Goal: Information Seeking & Learning: Learn about a topic

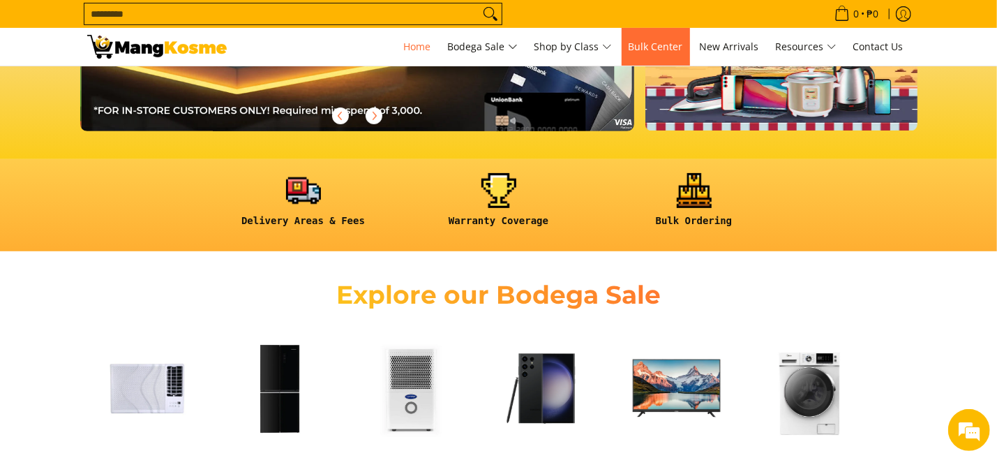
scroll to position [0, 1110]
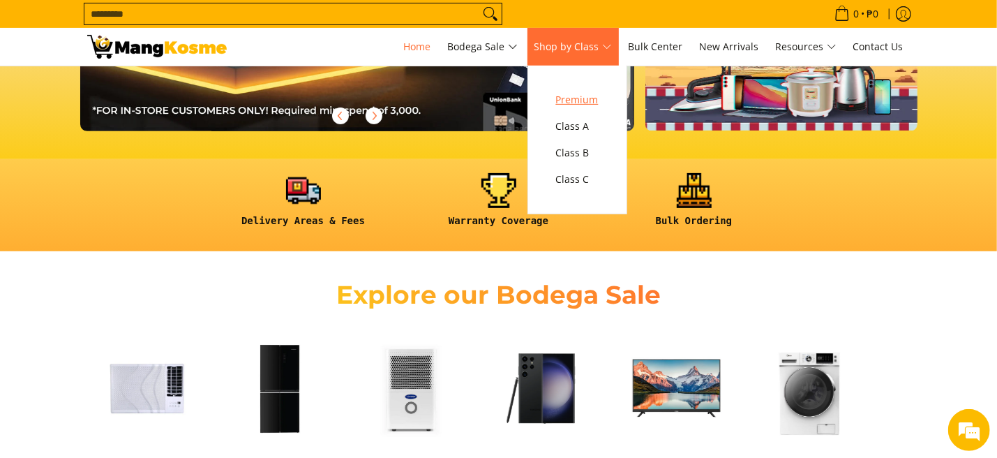
click at [577, 93] on span "Premium" at bounding box center [577, 99] width 43 height 17
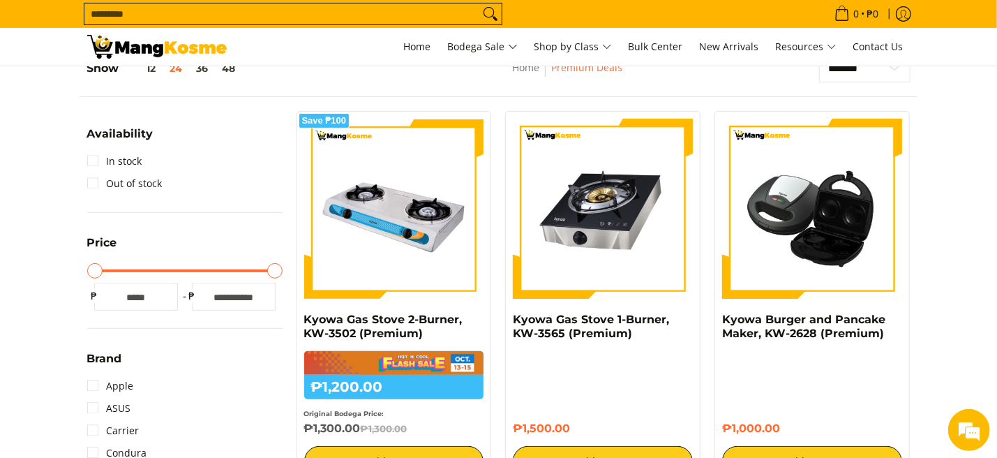
scroll to position [140, 0]
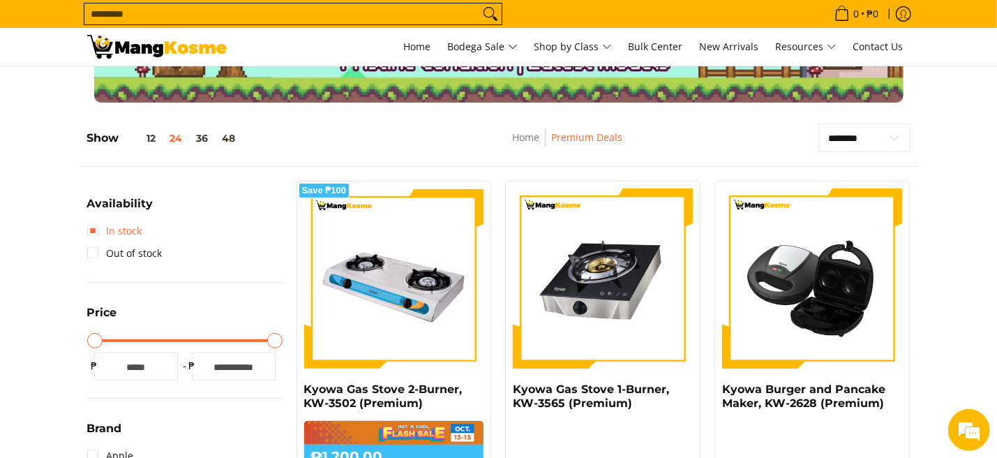
click at [91, 232] on link "In stock" at bounding box center [114, 231] width 55 height 22
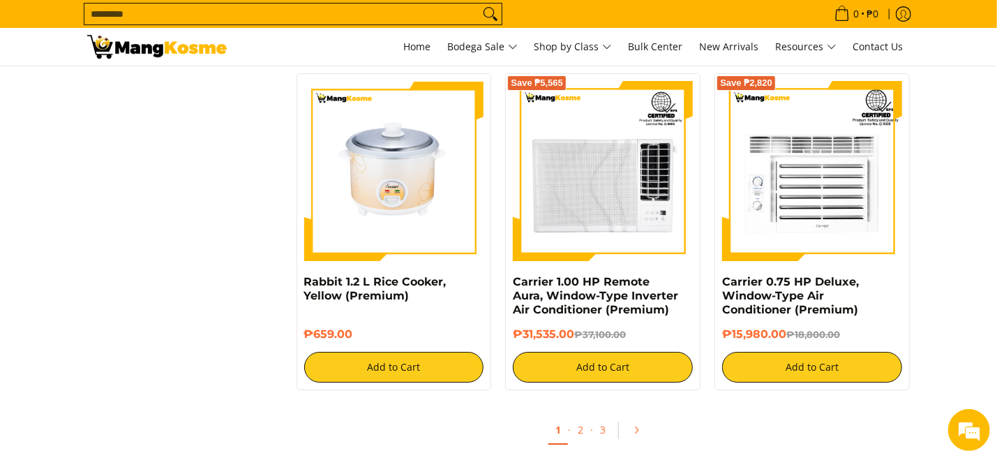
scroll to position [2918, 0]
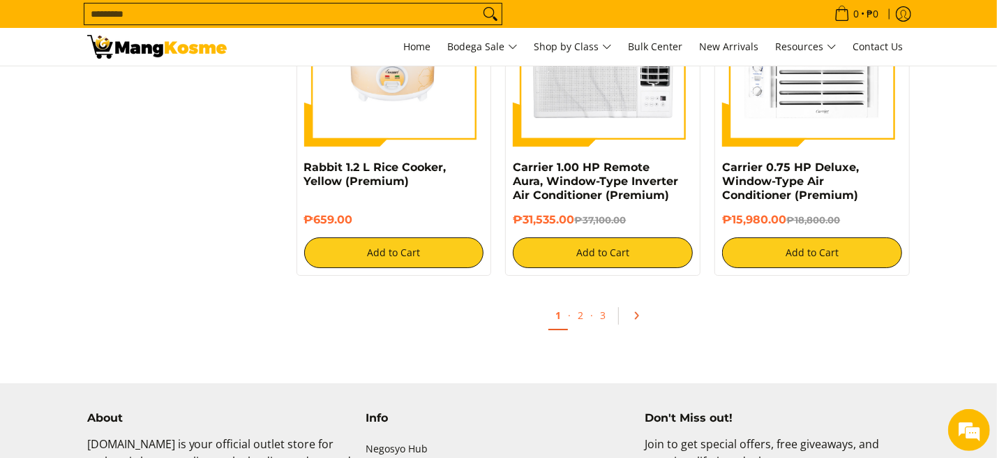
click at [641, 317] on link "Pagination" at bounding box center [641, 316] width 33 height 24
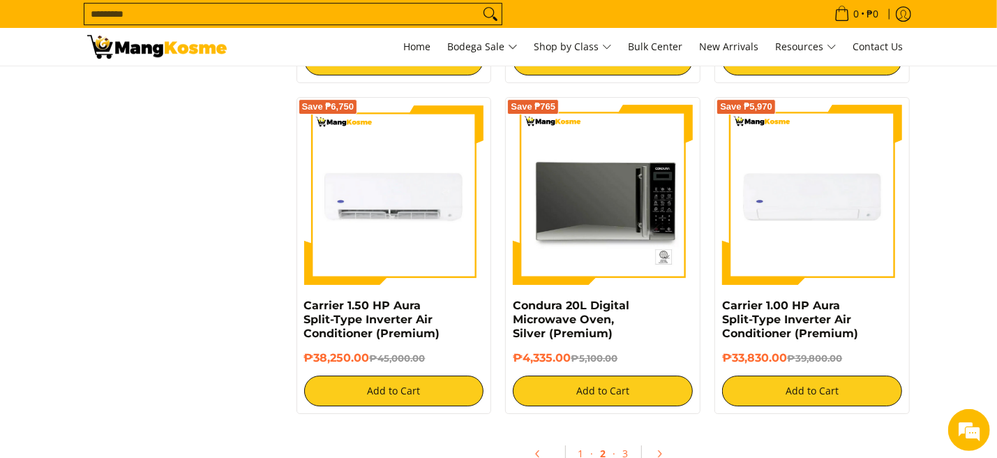
scroll to position [2931, 0]
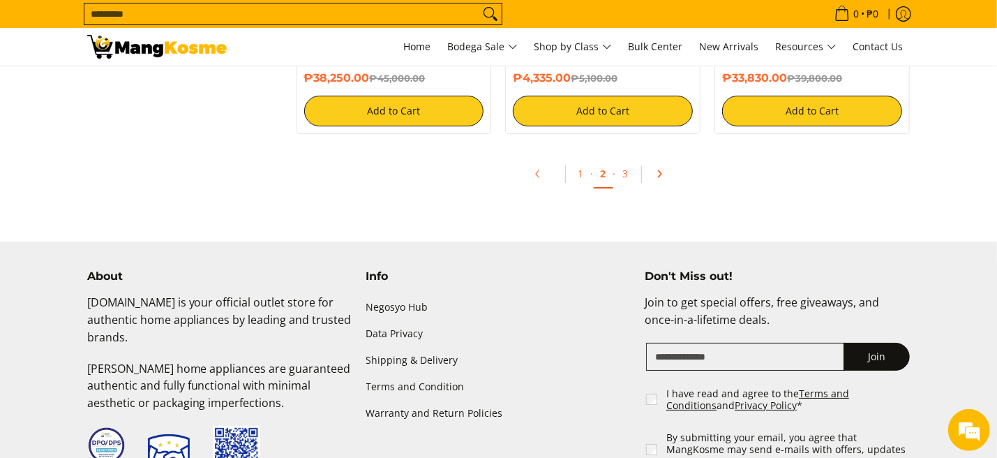
click at [660, 177] on icon "Pagination" at bounding box center [659, 173] width 3 height 6
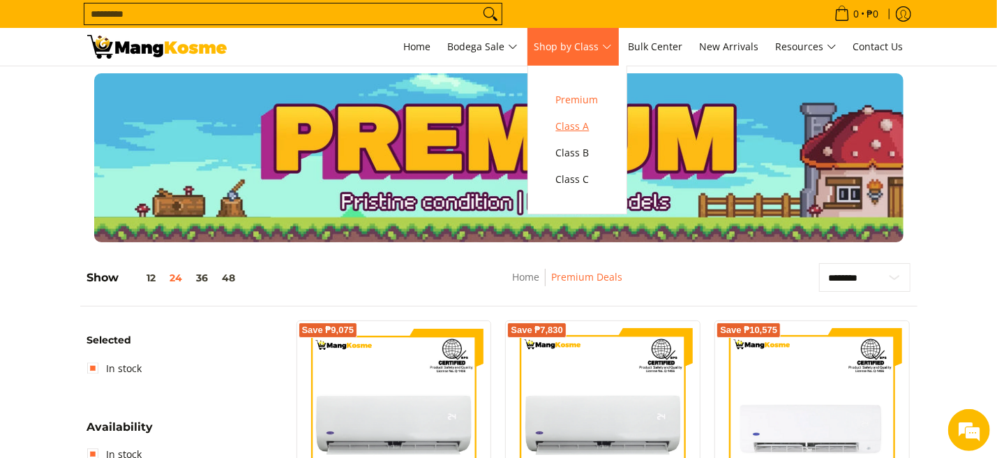
click at [586, 123] on span "Class A" at bounding box center [577, 126] width 43 height 17
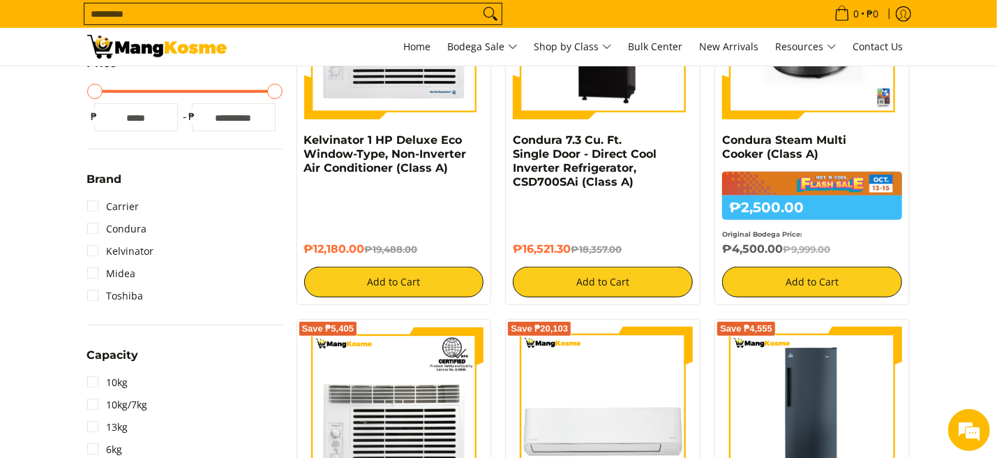
scroll to position [209, 0]
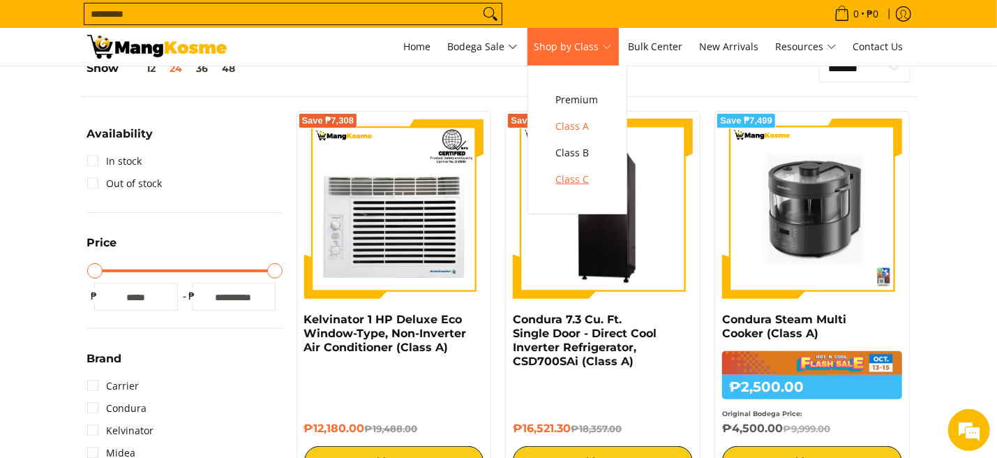
click at [590, 172] on span "Class C" at bounding box center [577, 179] width 43 height 17
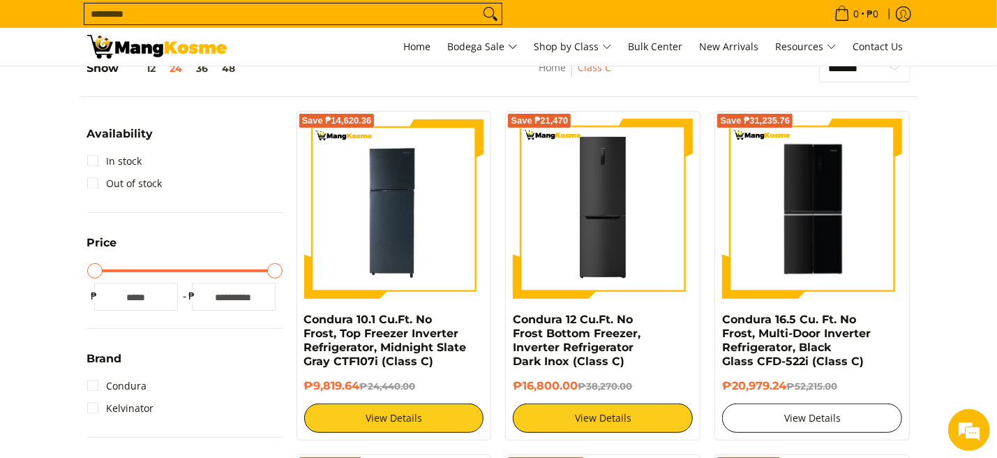
click at [786, 416] on link "View Details" at bounding box center [812, 417] width 180 height 29
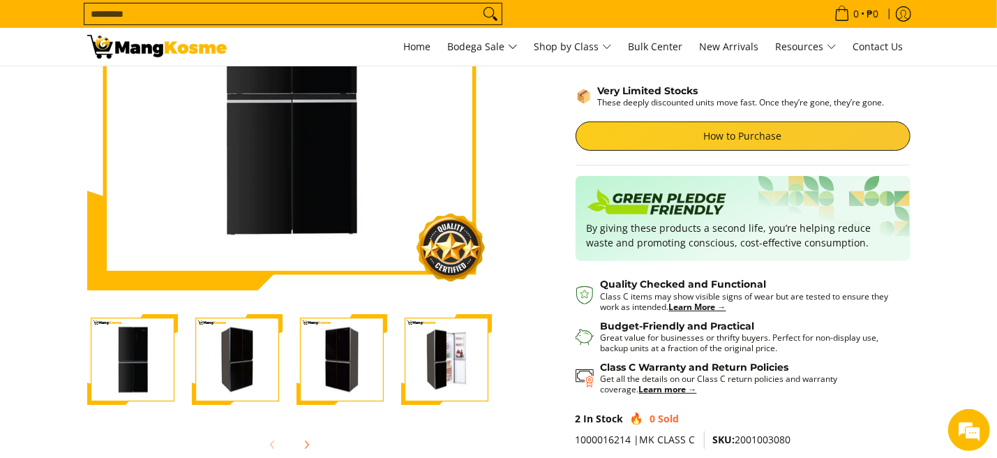
scroll to position [209, 0]
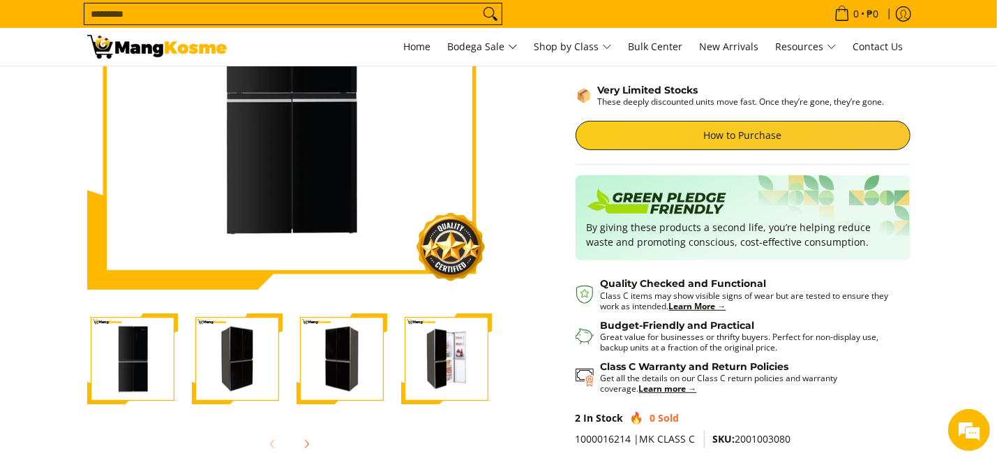
click at [442, 359] on img "Condura 16.5 Cu. Ft. No Frost, Multi-Door Inverter Refrigerator, Black Glass CF…" at bounding box center [446, 359] width 91 height 89
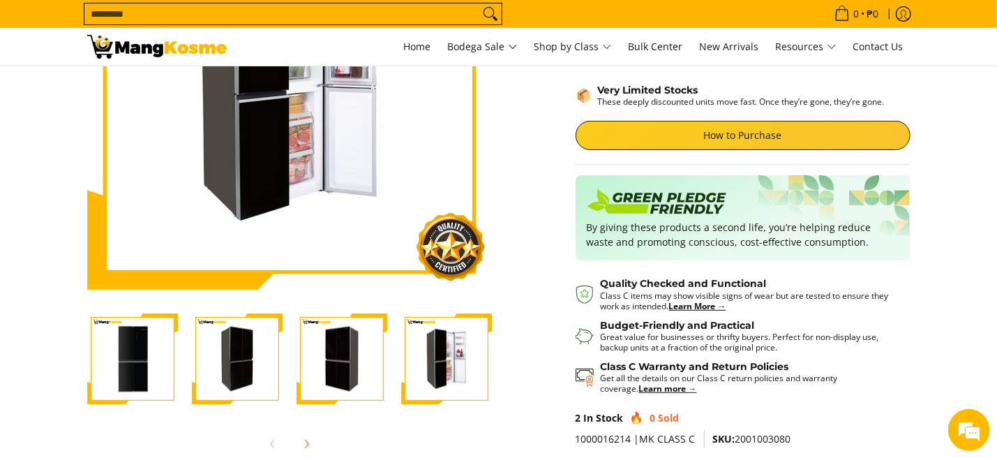
click at [351, 382] on img "Condura 16.5 Cu. Ft. No Frost, Multi-Door Inverter Refrigerator, Black Glass CF…" at bounding box center [342, 359] width 91 height 89
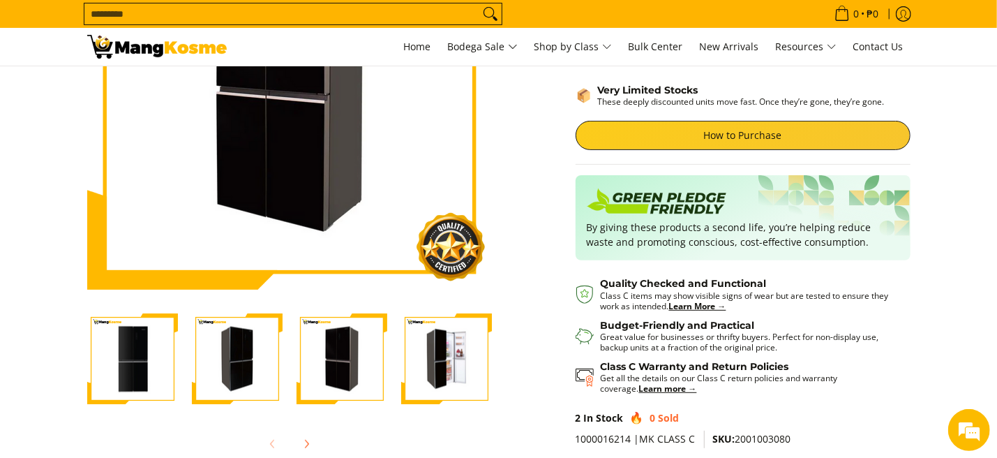
click at [331, 362] on img "Condura 16.5 Cu. Ft. No Frost, Multi-Door Inverter Refrigerator, Black Glass CF…" at bounding box center [342, 359] width 91 height 89
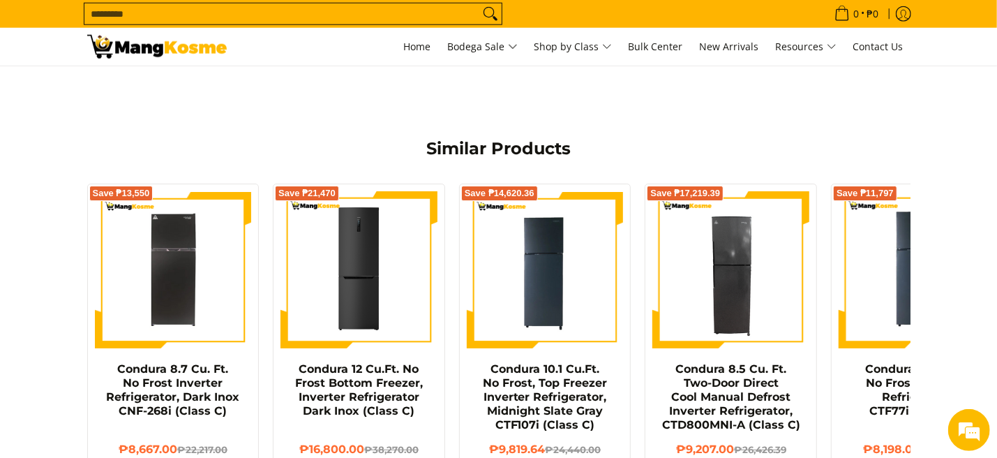
scroll to position [1117, 0]
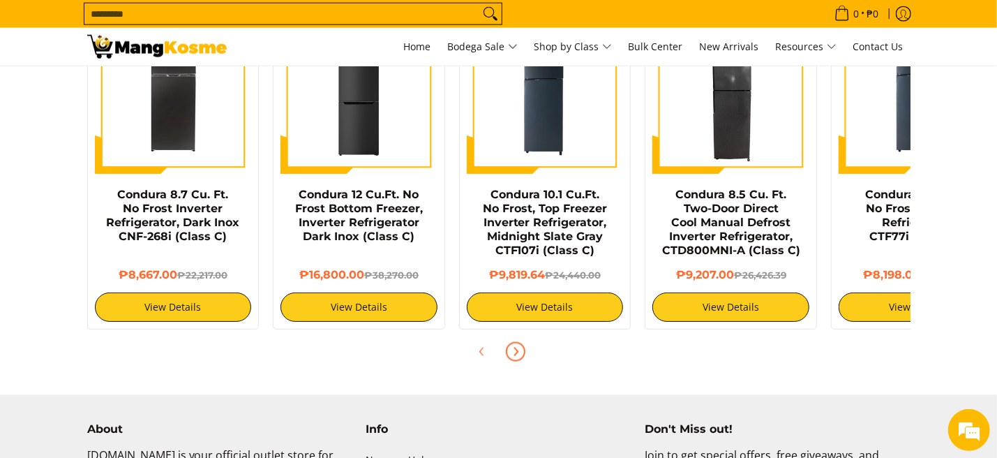
click at [516, 346] on icon "Next" at bounding box center [515, 351] width 11 height 11
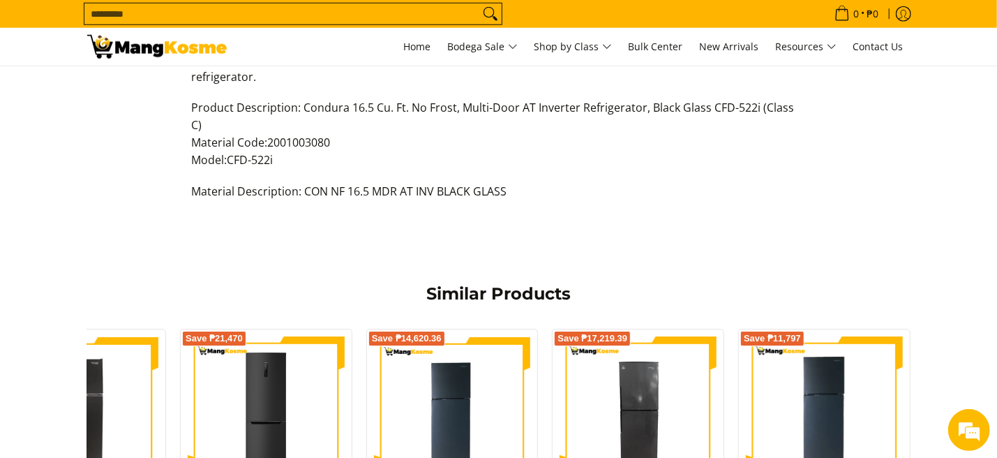
scroll to position [907, 0]
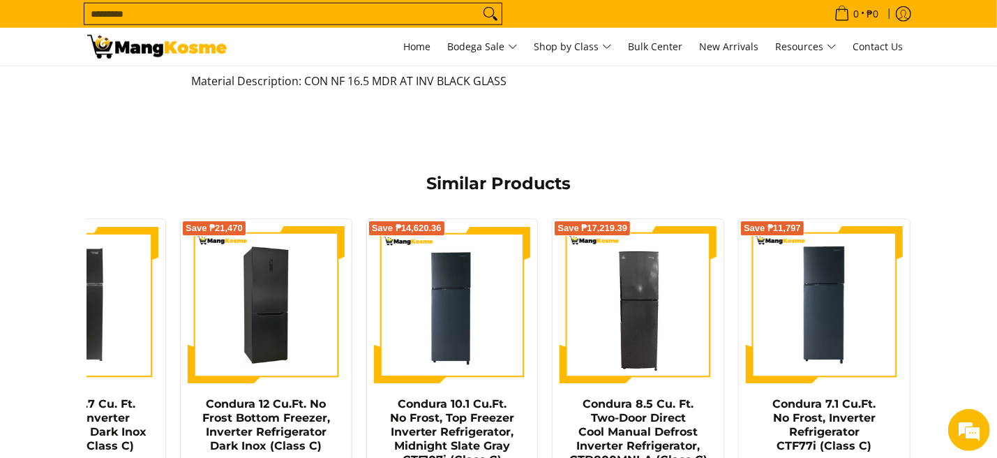
click at [290, 307] on img at bounding box center [266, 304] width 157 height 157
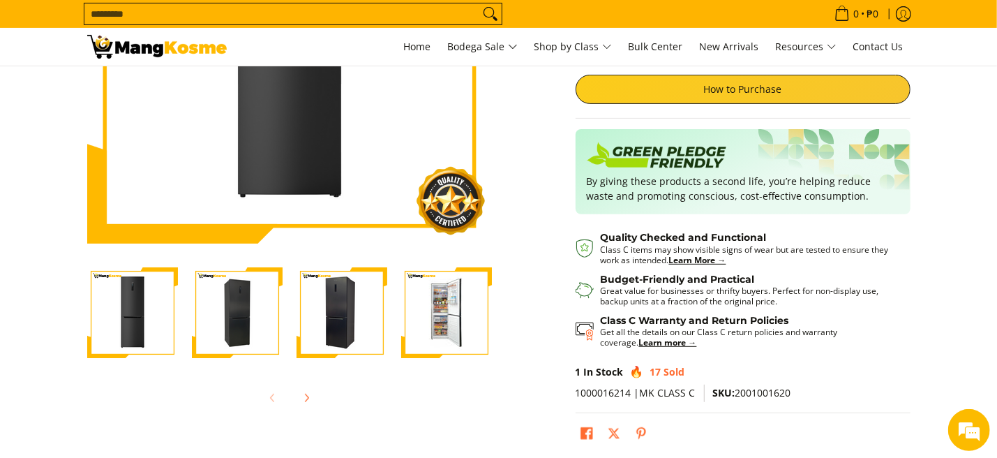
scroll to position [279, 0]
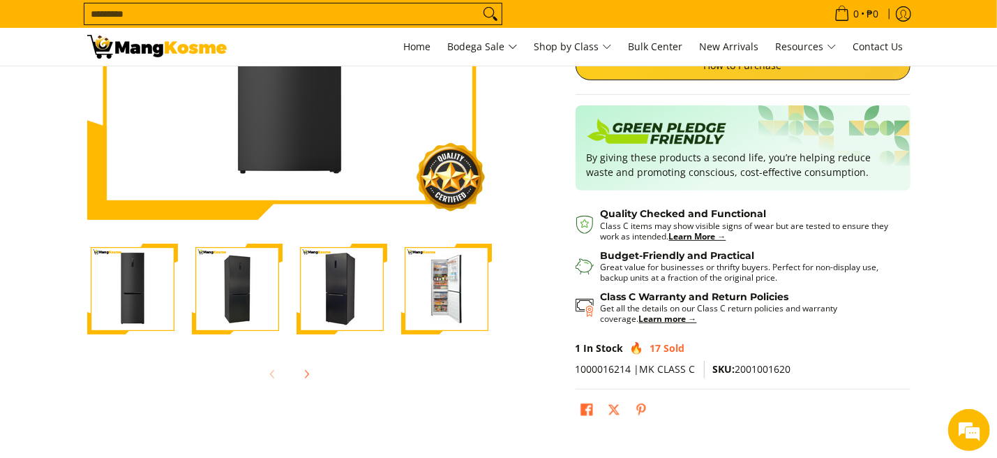
click at [459, 267] on img "Condura 12 Cu.Ft. No Frost Bottom Freezer, Inverter Refrigerator Dark Inox (Cla…" at bounding box center [446, 289] width 91 height 91
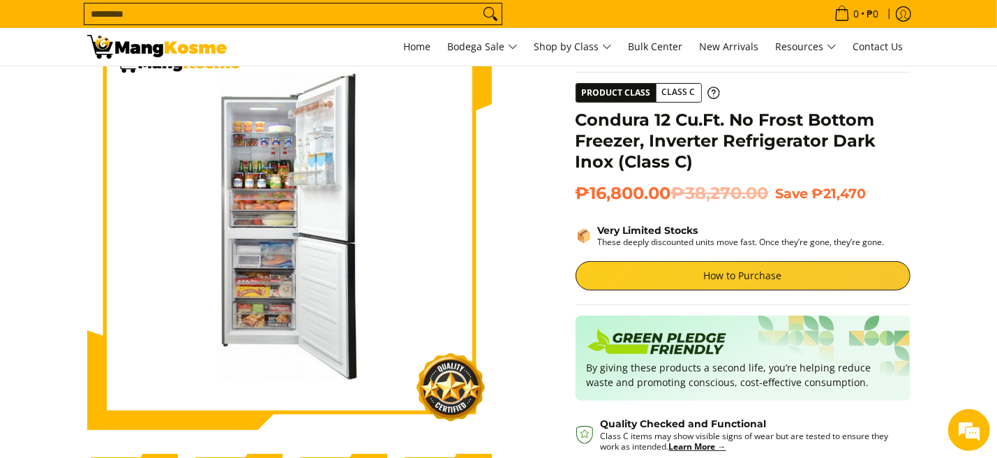
scroll to position [0, 0]
